Goal: Information Seeking & Learning: Learn about a topic

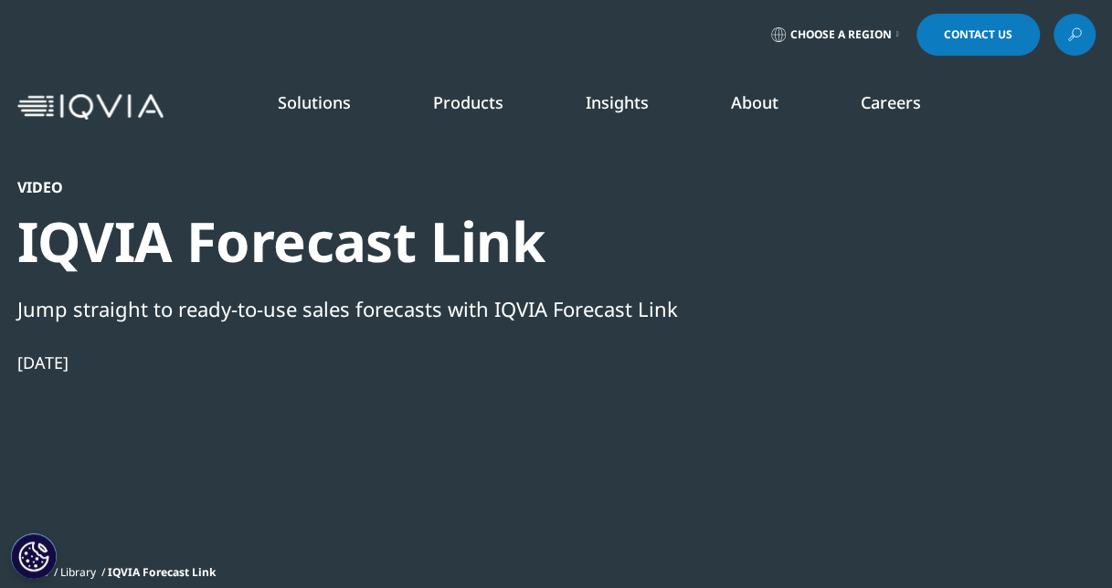
click at [110, 103] on img at bounding box center [90, 107] width 146 height 26
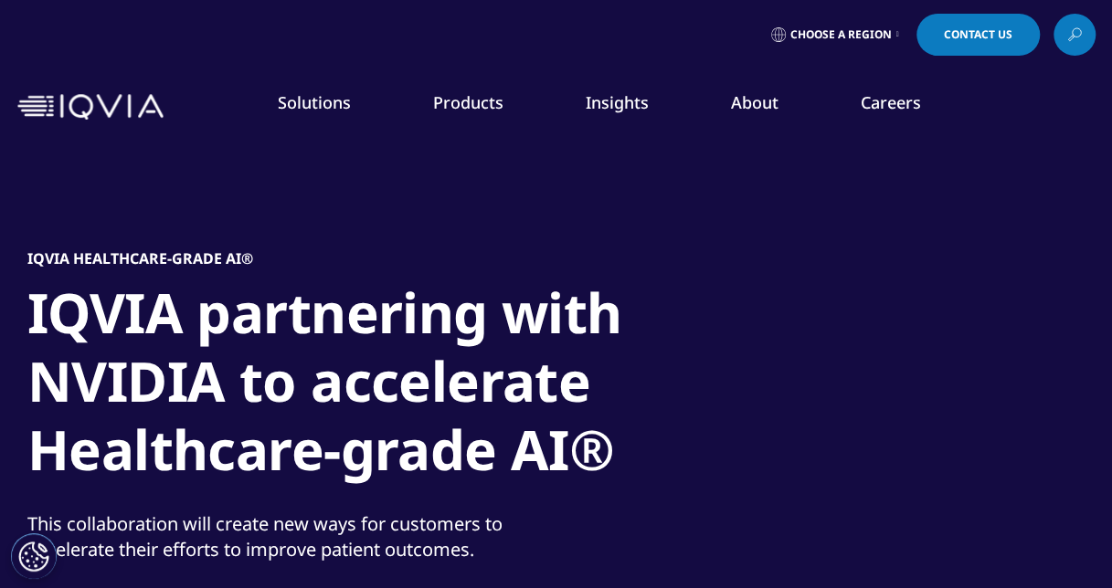
click at [1078, 35] on icon at bounding box center [1074, 35] width 15 height 24
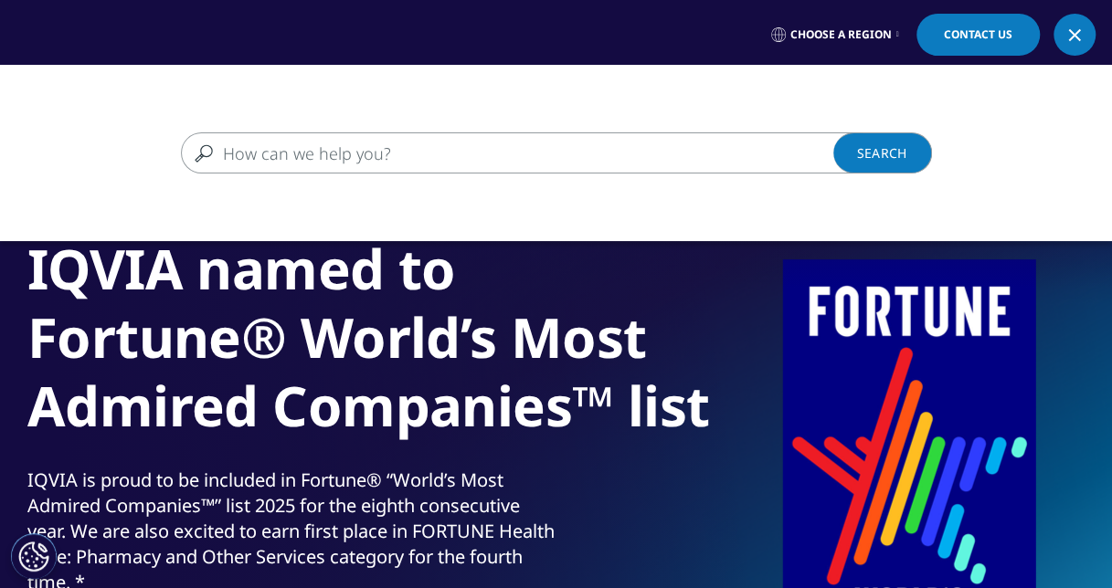
click at [401, 143] on input "Search" at bounding box center [530, 152] width 698 height 41
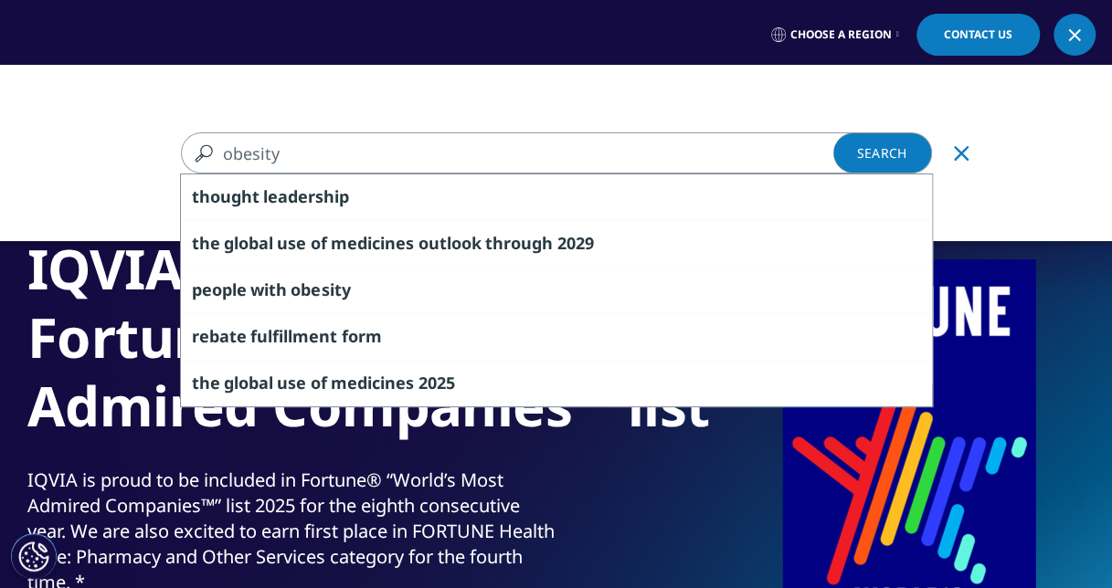
type input "obesity"
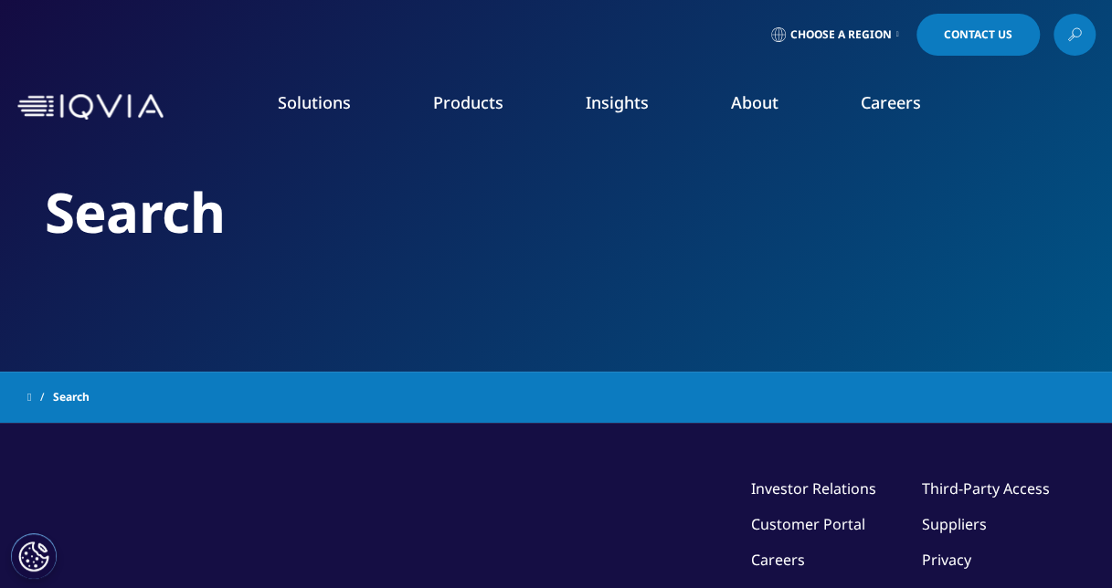
type input "obesity"
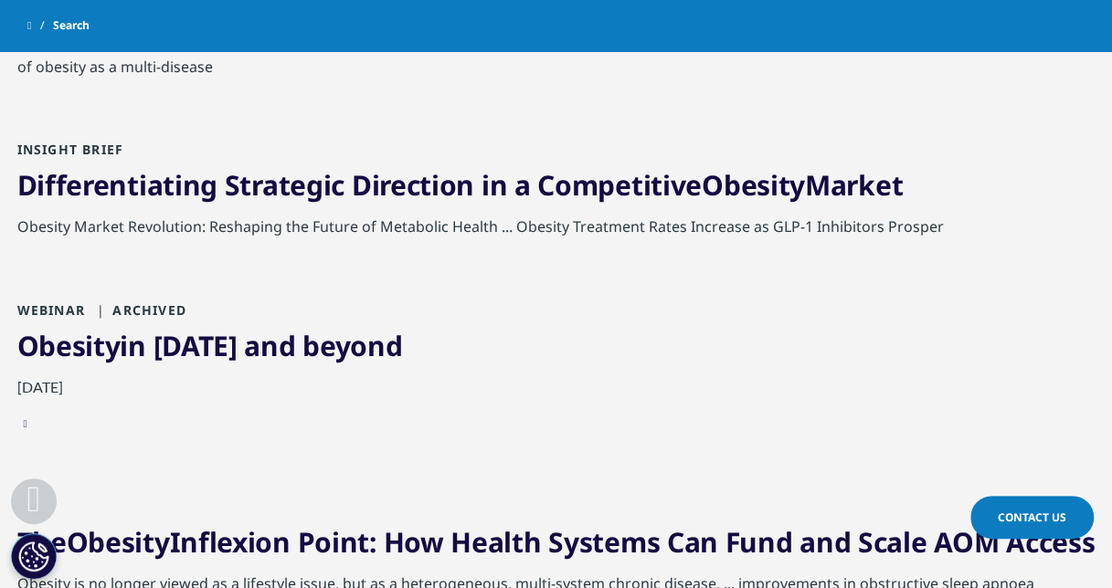
scroll to position [1339, 0]
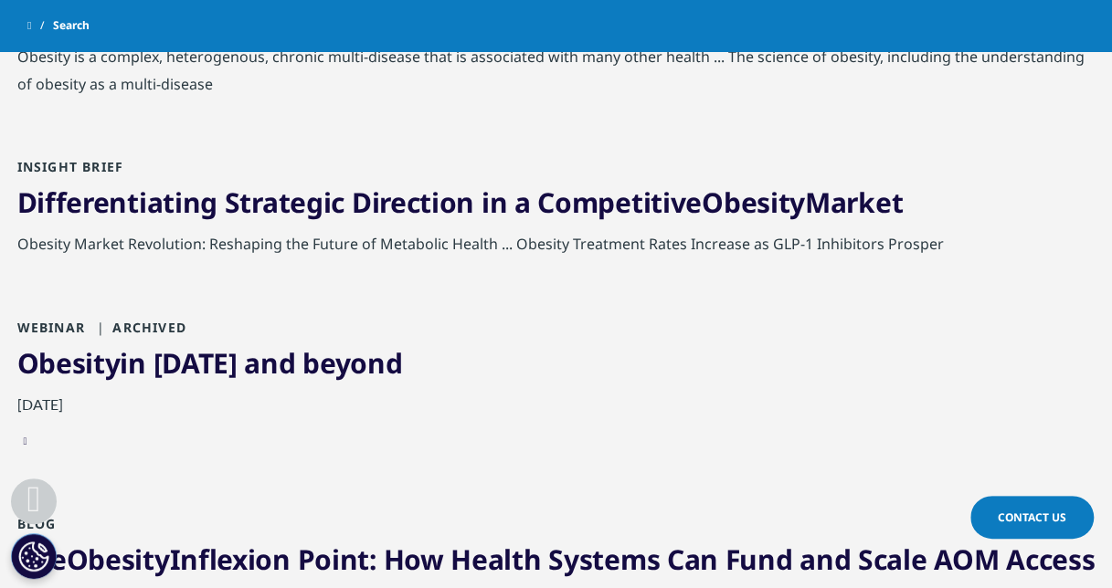
click at [448, 207] on link "Differentiating Strategic Direction in a Competitive Obesity Market" at bounding box center [460, 202] width 886 height 37
